Goal: Obtain resource: Download file/media

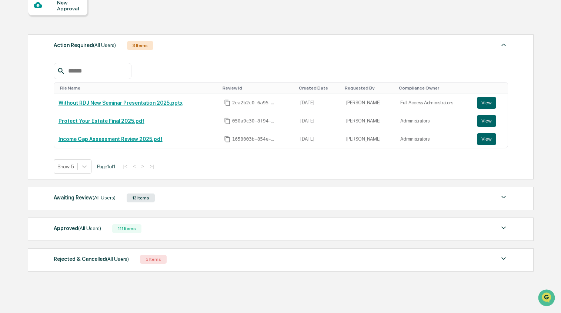
click at [120, 229] on div "111 Items" at bounding box center [126, 229] width 29 height 9
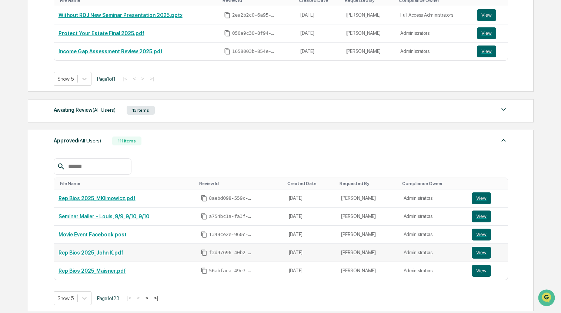
scroll to position [165, 0]
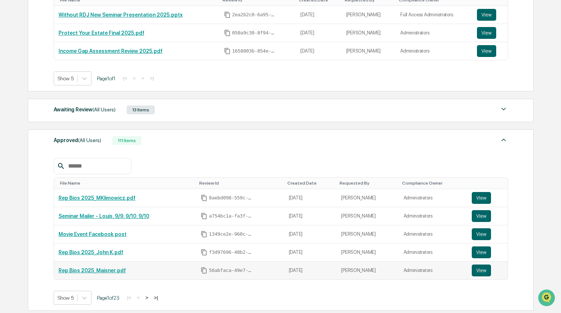
click at [110, 270] on link "Rep Bios 2025_Maisner.pdf" at bounding box center [92, 271] width 67 height 6
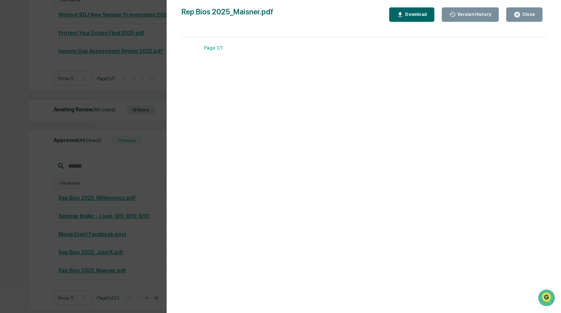
click at [532, 15] on div "Close" at bounding box center [528, 14] width 14 height 5
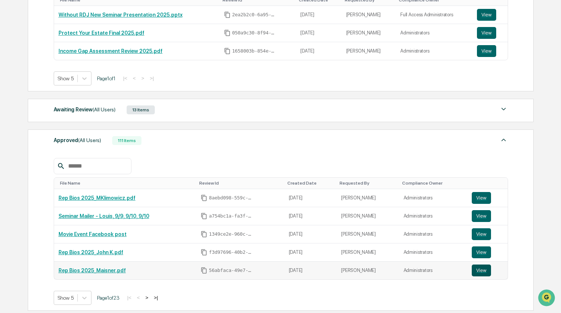
click at [477, 273] on button "View" at bounding box center [481, 271] width 19 height 12
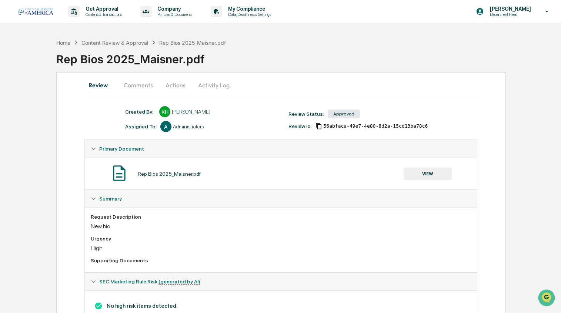
click at [143, 86] on button "Comments" at bounding box center [138, 85] width 41 height 18
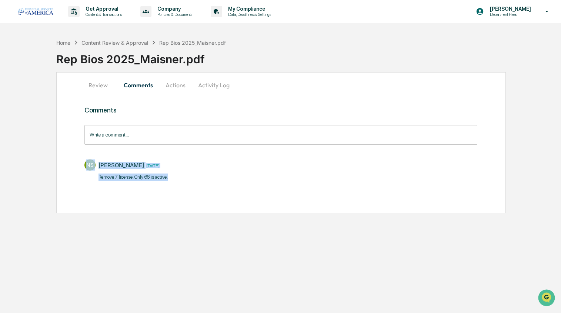
drag, startPoint x: 170, startPoint y: 176, endPoint x: 92, endPoint y: 177, distance: 78.9
click at [92, 177] on div "NS [PERSON_NAME] [DATE] ​Remove 7 license. Only 66 is active." at bounding box center [280, 169] width 393 height 27
click at [177, 179] on div "NS [PERSON_NAME] [DATE] ​Remove 7 license. Only 66 is active." at bounding box center [280, 169] width 393 height 27
drag, startPoint x: 177, startPoint y: 179, endPoint x: 94, endPoint y: 179, distance: 82.3
click at [94, 179] on div "NS [PERSON_NAME] [DATE] ​Remove 7 license. Only 66 is active." at bounding box center [280, 169] width 393 height 27
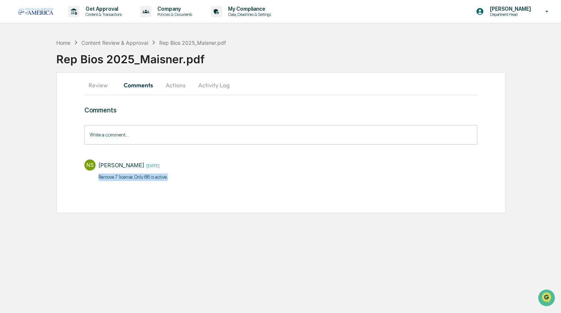
copy p "​Remove 7 license. Only 66 is active."
